Goal: Information Seeking & Learning: Check status

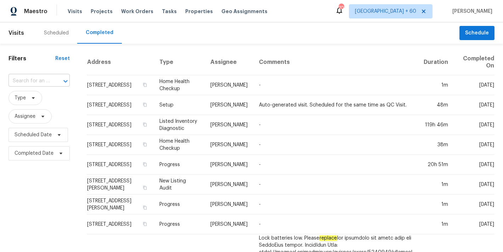
click at [40, 80] on input "text" at bounding box center [29, 80] width 41 height 11
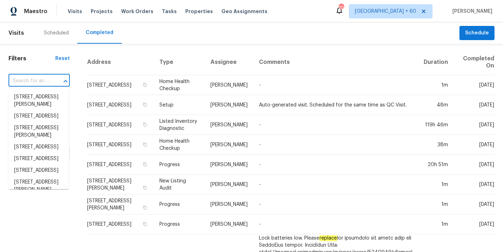
paste input "6321 Hibiscus Ct, Whitsett, NC 27377"
type input "6321 Hibiscus Ct, Whitsett, NC 27377"
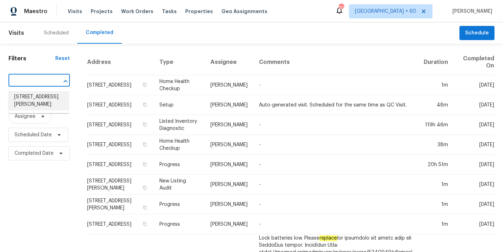
click at [40, 98] on li "6321 Hibiscus Ct, Whitsett, NC 27377" at bounding box center [39, 100] width 60 height 19
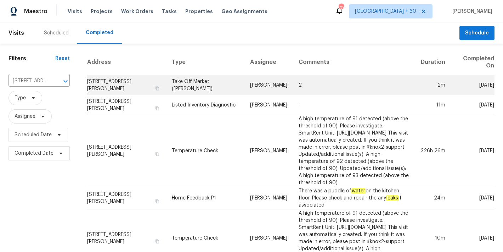
click at [118, 79] on td "6321 Hibiscus Ct, Whitsett, NC 27377" at bounding box center [126, 85] width 79 height 20
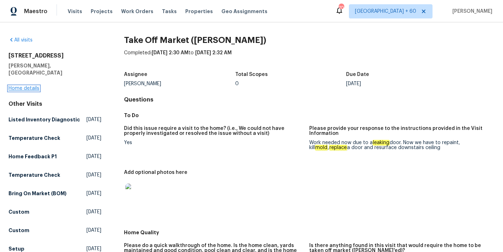
click at [33, 86] on link "Home details" at bounding box center [24, 88] width 31 height 5
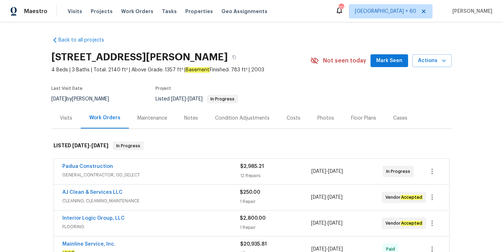
click at [391, 62] on span "Mark Seen" at bounding box center [389, 60] width 26 height 9
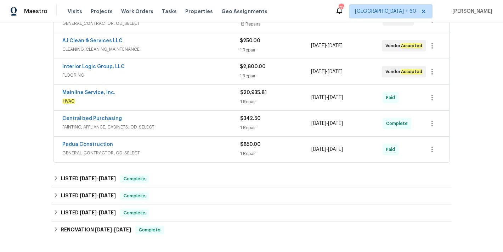
scroll to position [138, 0]
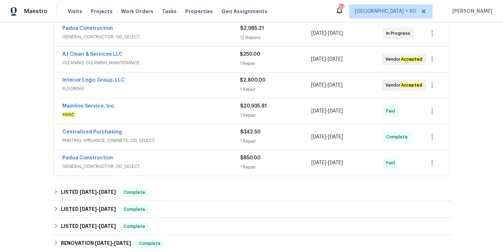
click at [219, 88] on span "FLOORING" at bounding box center [151, 88] width 178 height 7
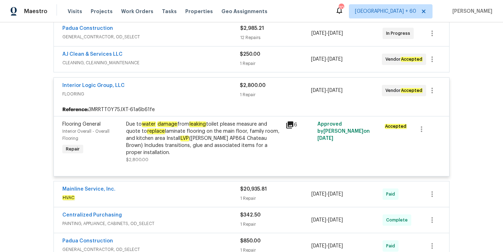
scroll to position [127, 0]
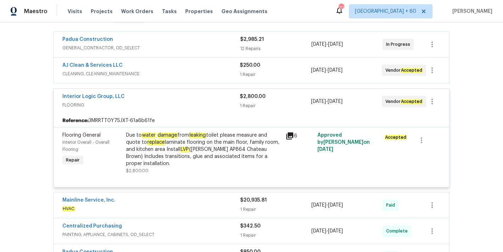
click at [220, 68] on div "AJ Clean & Services LLC" at bounding box center [151, 66] width 178 height 9
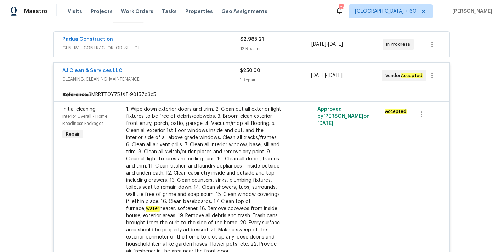
click at [223, 44] on span "GENERAL_CONTRACTOR, OD_SELECT" at bounding box center [151, 47] width 178 height 7
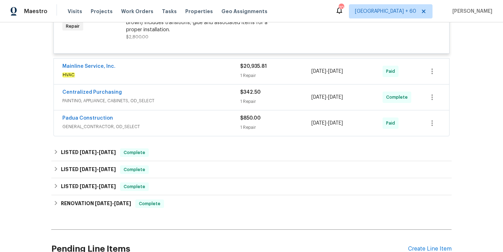
scroll to position [1119, 0]
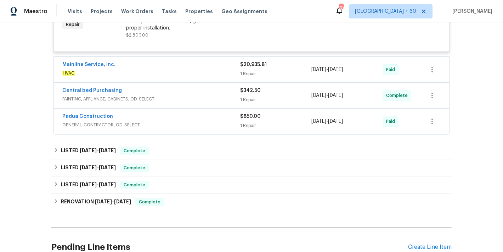
click at [224, 69] on div "Mainline Service, Inc." at bounding box center [151, 65] width 178 height 9
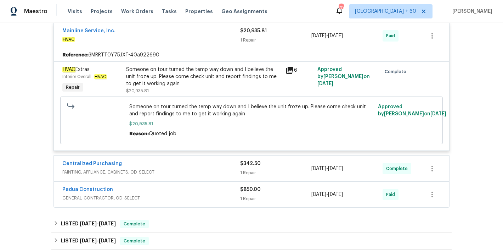
scroll to position [1154, 0]
click at [78, 12] on span "Visits" at bounding box center [75, 11] width 15 height 7
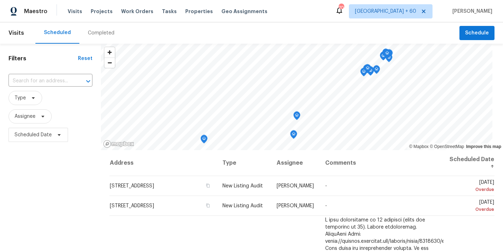
click at [103, 34] on div "Completed" at bounding box center [101, 32] width 27 height 7
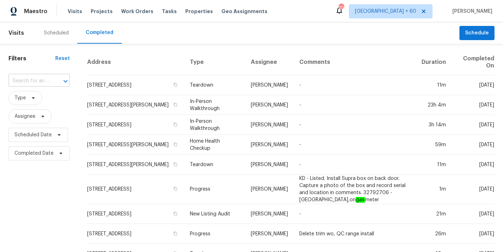
click at [18, 85] on input "text" at bounding box center [29, 80] width 41 height 11
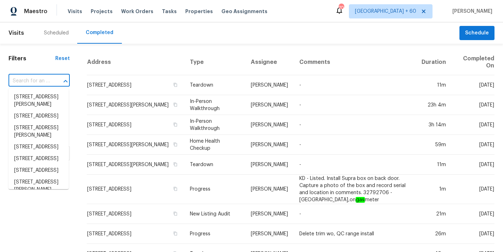
paste input "[STREET_ADDRESS]"
type input "[STREET_ADDRESS]"
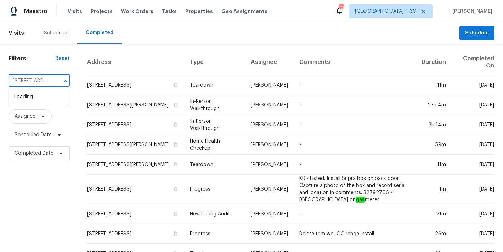
scroll to position [0, 44]
click at [46, 101] on li "[STREET_ADDRESS]" at bounding box center [39, 97] width 60 height 12
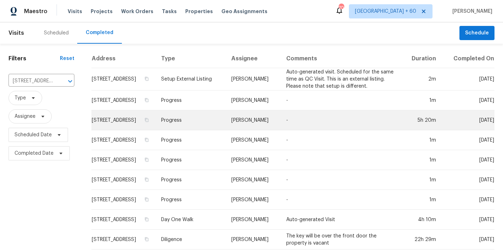
scroll to position [16, 0]
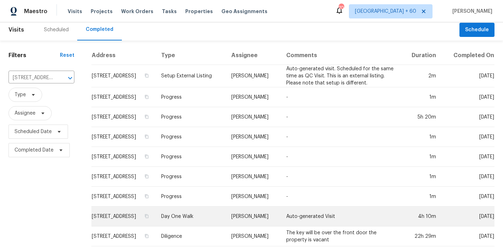
click at [140, 206] on td "[STREET_ADDRESS]" at bounding box center [123, 216] width 64 height 20
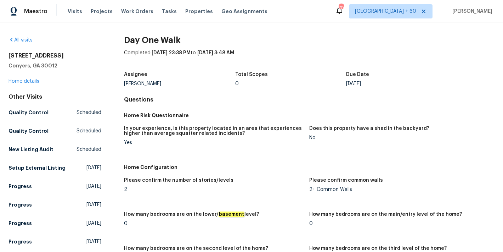
click at [319, 80] on div "Total Scopes" at bounding box center [290, 76] width 111 height 9
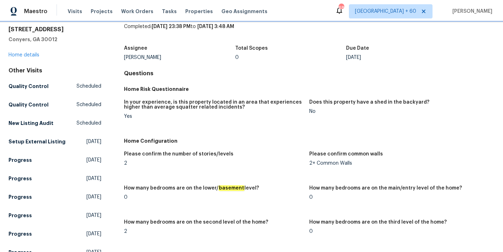
scroll to position [12, 0]
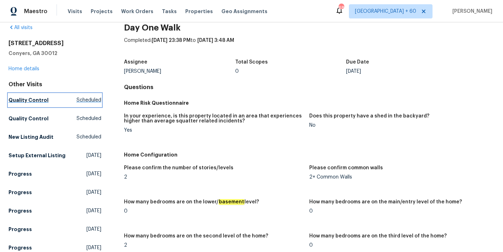
click at [45, 95] on link "Quality Control Scheduled" at bounding box center [55, 100] width 93 height 13
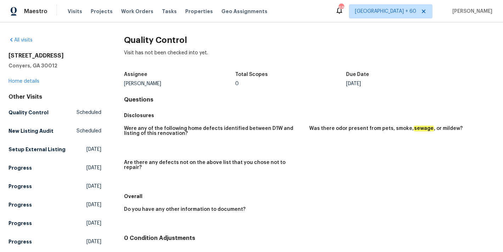
scroll to position [69, 0]
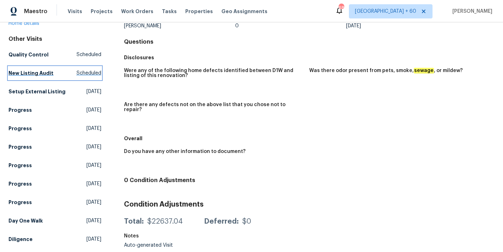
click at [28, 69] on h5 "New Listing Audit" at bounding box center [31, 72] width 45 height 7
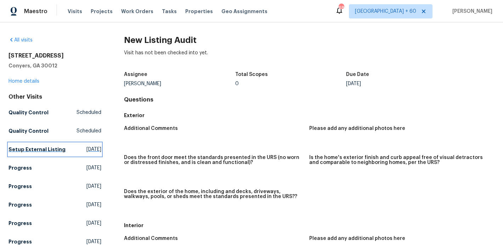
click at [40, 143] on link "Setup External Listing Wed, Sep 03 2025" at bounding box center [55, 149] width 93 height 13
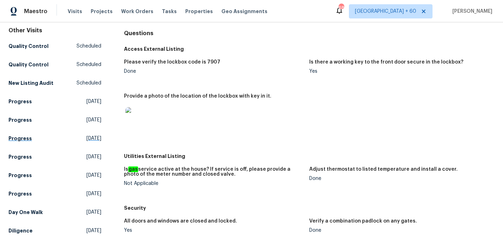
scroll to position [55, 0]
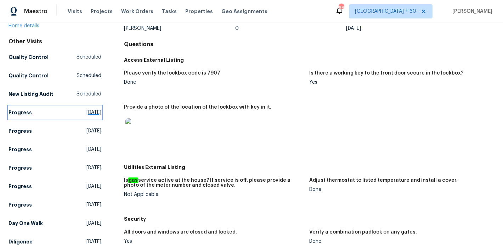
click at [26, 112] on h5 "Progress" at bounding box center [20, 112] width 23 height 7
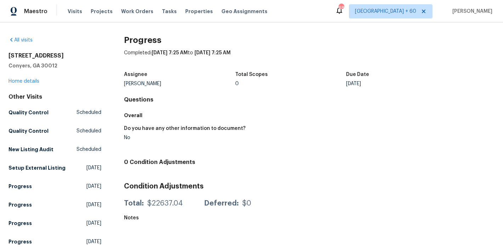
scroll to position [69, 0]
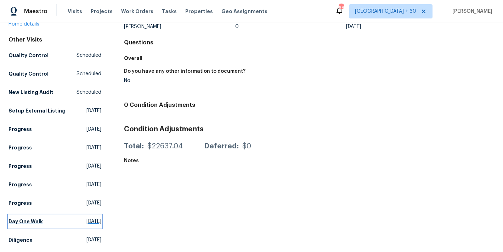
click at [37, 218] on h5 "Day One Walk" at bounding box center [26, 221] width 34 height 7
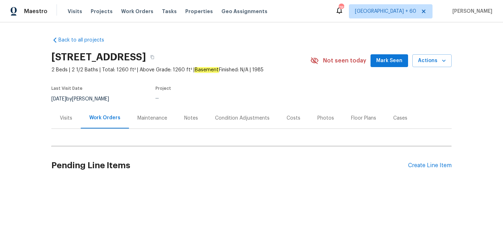
click at [396, 64] on span "Mark Seen" at bounding box center [389, 60] width 26 height 9
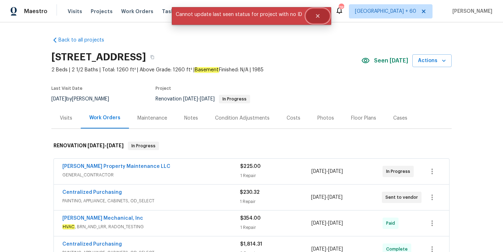
click at [316, 17] on icon "Close" at bounding box center [318, 16] width 4 height 4
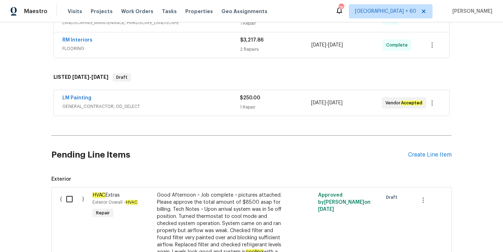
scroll to position [268, 0]
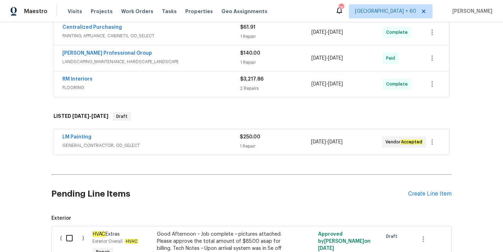
click at [224, 135] on div "LM Painting" at bounding box center [151, 137] width 178 height 9
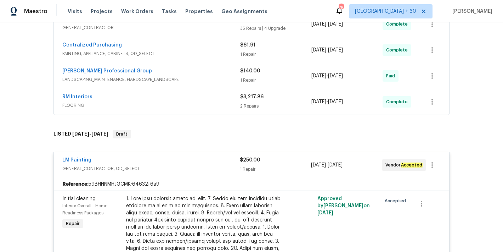
scroll to position [246, 0]
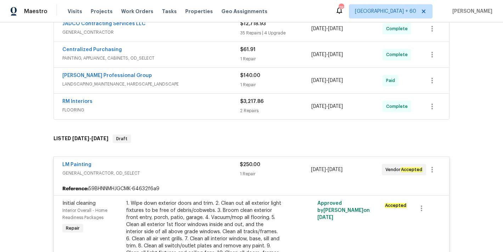
click at [229, 107] on span "FLOORING" at bounding box center [151, 109] width 178 height 7
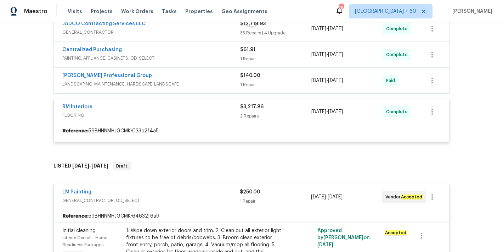
scroll to position [230, 0]
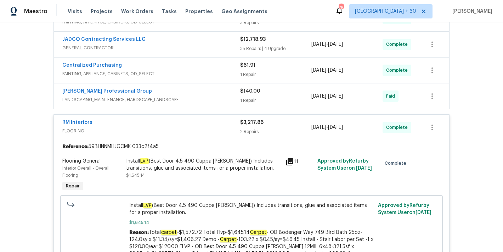
click at [225, 92] on div "[PERSON_NAME] Professional Group" at bounding box center [151, 92] width 178 height 9
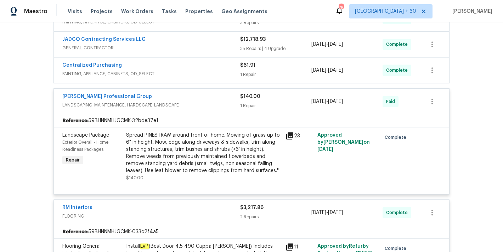
click at [222, 67] on div "Centralized Purchasing" at bounding box center [151, 66] width 178 height 9
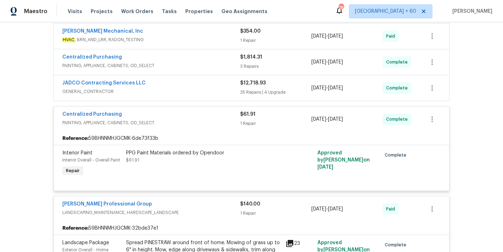
scroll to position [178, 0]
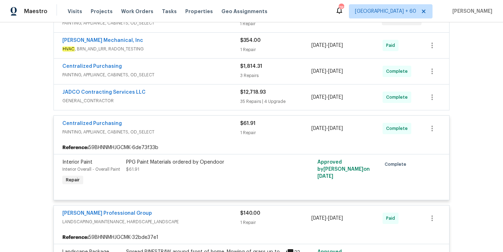
click at [229, 97] on span "GENERAL_CONTRACTOR" at bounding box center [151, 100] width 178 height 7
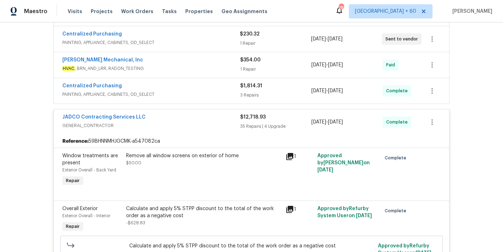
scroll to position [149, 0]
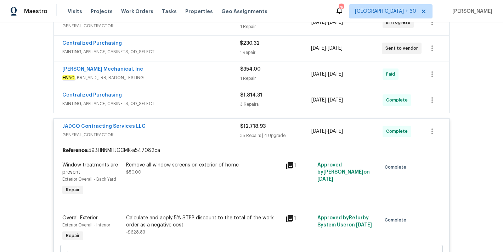
click at [223, 102] on span "PAINTING, APPLIANCE, CABINETS, OD_SELECT" at bounding box center [151, 103] width 178 height 7
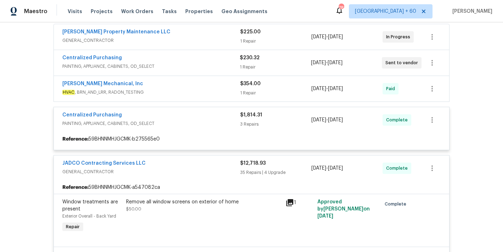
scroll to position [133, 0]
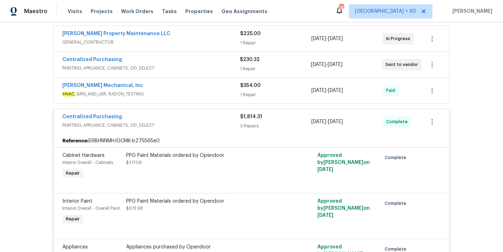
click at [226, 91] on span "HVAC , BRN_AND_LRR, RADON_TESTING" at bounding box center [151, 93] width 178 height 7
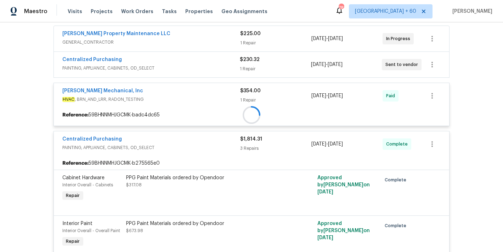
scroll to position [100, 0]
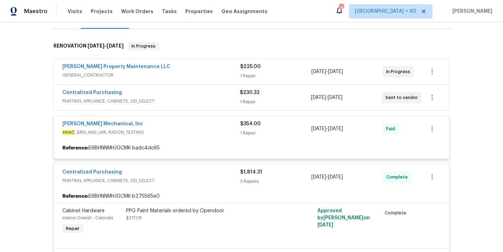
click at [228, 96] on div "Centralized Purchasing" at bounding box center [151, 93] width 178 height 9
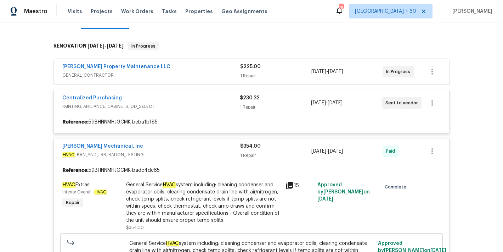
scroll to position [80, 0]
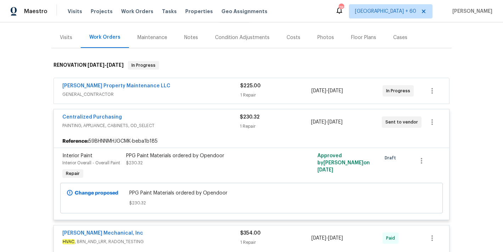
click at [229, 88] on div "[PERSON_NAME] Property Maintenance LLC" at bounding box center [151, 86] width 178 height 9
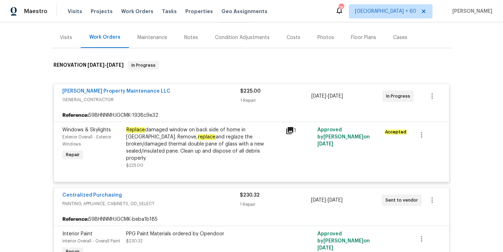
click at [459, 74] on div "Back to all projects [STREET_ADDRESS] 2 Beds | 2 1/2 Baths | Total: 1260 ft² | …" at bounding box center [251, 136] width 503 height 229
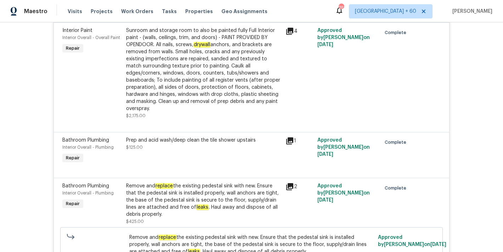
scroll to position [3108, 0]
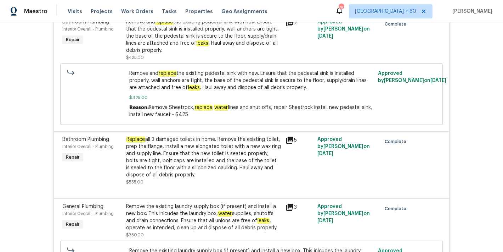
click at [163, 145] on div "Replace all 3 damaged toilets in home. Remove the existing toilet, prep the fla…" at bounding box center [203, 157] width 155 height 43
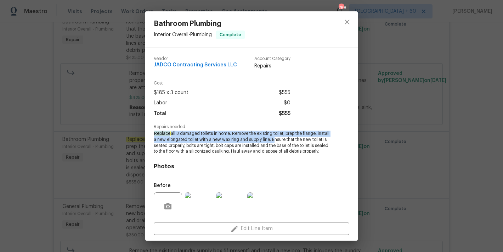
drag, startPoint x: 285, startPoint y: 140, endPoint x: 123, endPoint y: 131, distance: 161.5
click at [123, 131] on div "Bathroom Plumbing Interior Overall - Plumbing Complete Vendor JADCO Contracting…" at bounding box center [251, 126] width 503 height 252
copy span "Replace all 3 damaged toilets in home. Remove the existing toilet, prep the fla…"
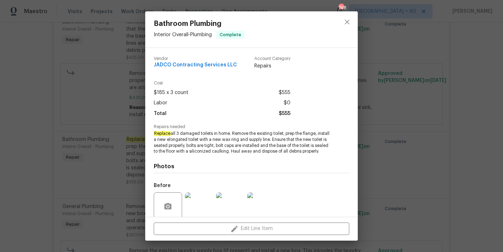
click at [466, 75] on div "Bathroom Plumbing Interior Overall - Plumbing Complete Vendor JADCO Contracting…" at bounding box center [251, 126] width 503 height 252
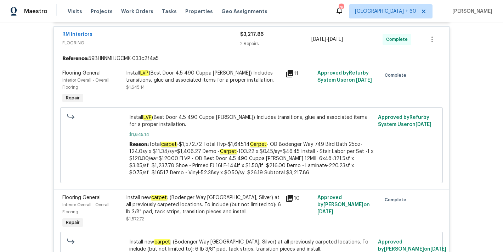
scroll to position [3974, 0]
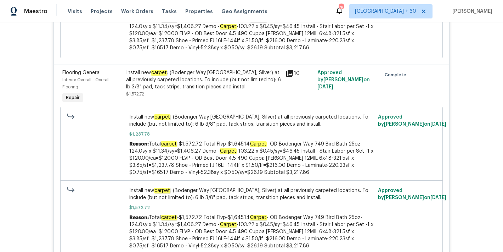
click at [468, 91] on div "Back to all projects [STREET_ADDRESS] 2 Beds | 2 1/2 Baths | Total: 1260 ft² | …" at bounding box center [251, 136] width 503 height 229
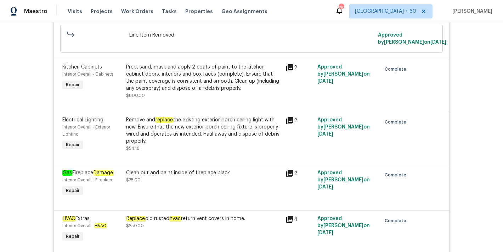
scroll to position [1260, 0]
click at [471, 100] on div "Back to all projects [STREET_ADDRESS] 2 Beds | 2 1/2 Baths | Total: 1260 ft² | …" at bounding box center [251, 136] width 503 height 229
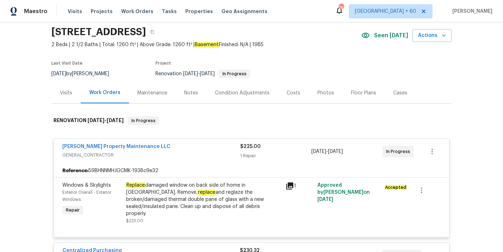
scroll to position [0, 0]
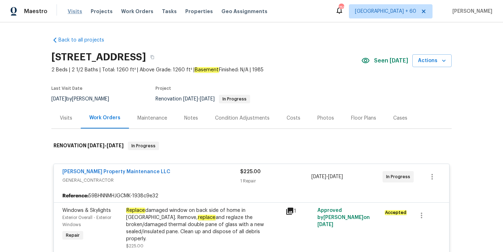
click at [69, 13] on span "Visits" at bounding box center [75, 11] width 15 height 7
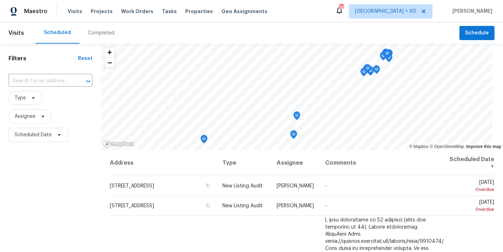
click at [108, 35] on div "Completed" at bounding box center [101, 32] width 27 height 7
